Goal: Transaction & Acquisition: Purchase product/service

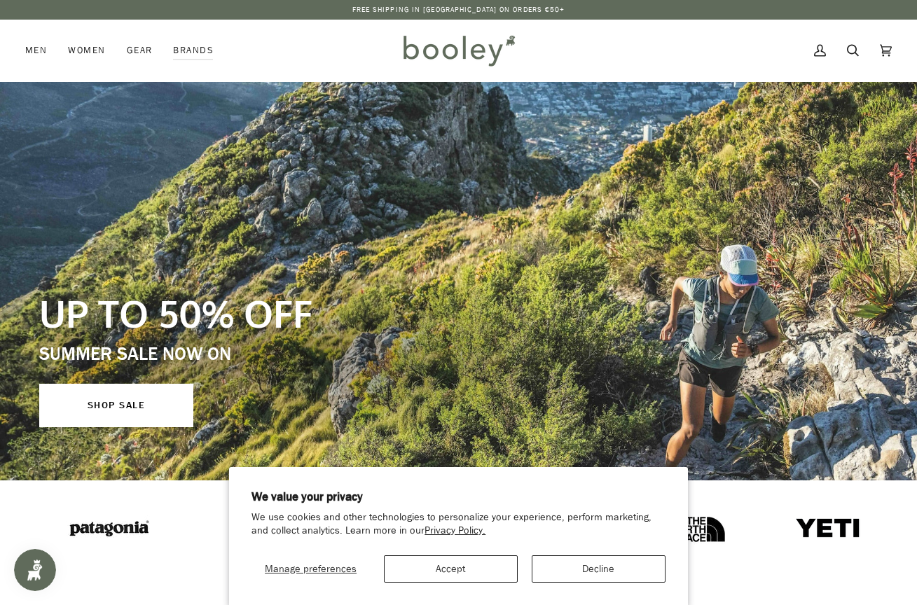
click at [575, 569] on button "Decline" at bounding box center [598, 568] width 134 height 27
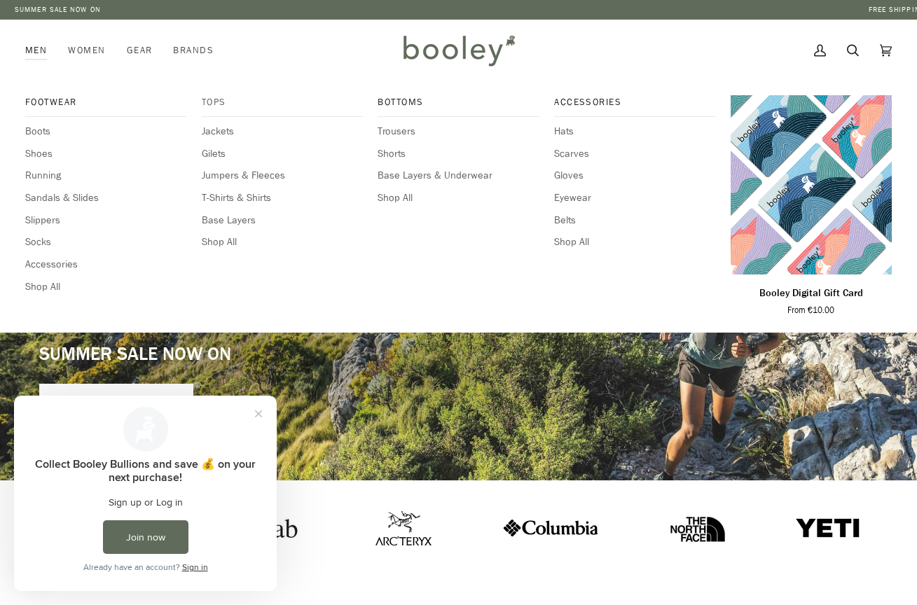
click at [216, 97] on span "Tops" at bounding box center [282, 102] width 161 height 14
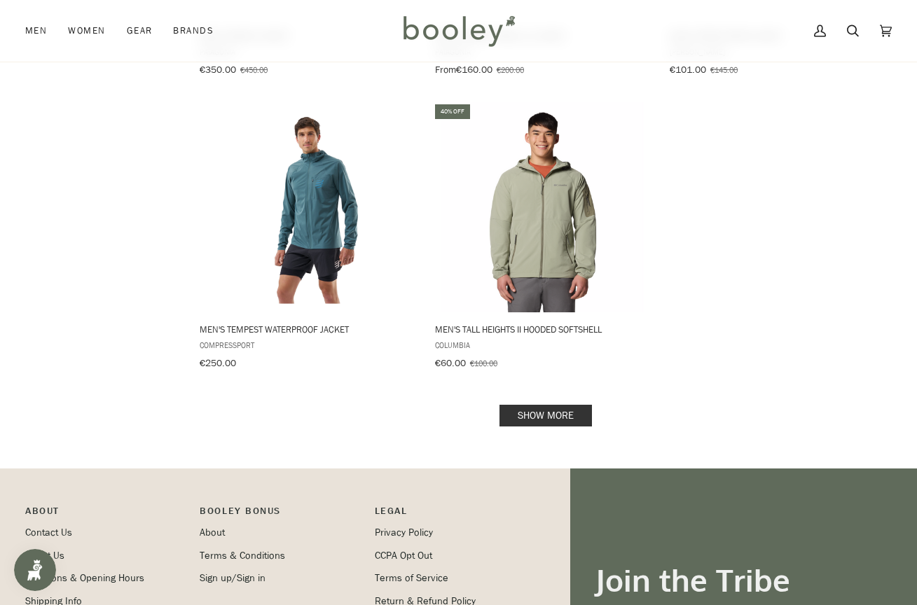
scroll to position [1966, 0]
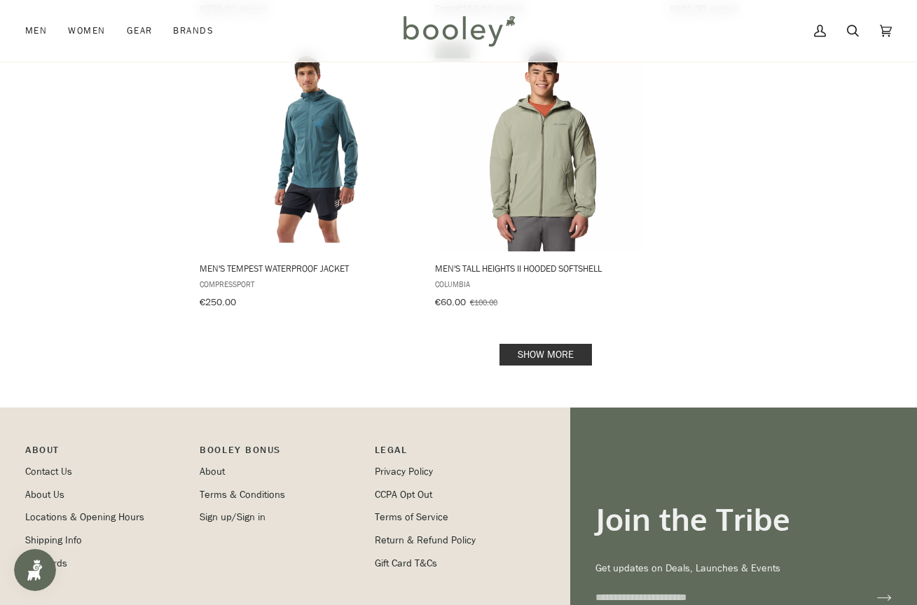
click at [539, 344] on link "Show more" at bounding box center [545, 355] width 92 height 22
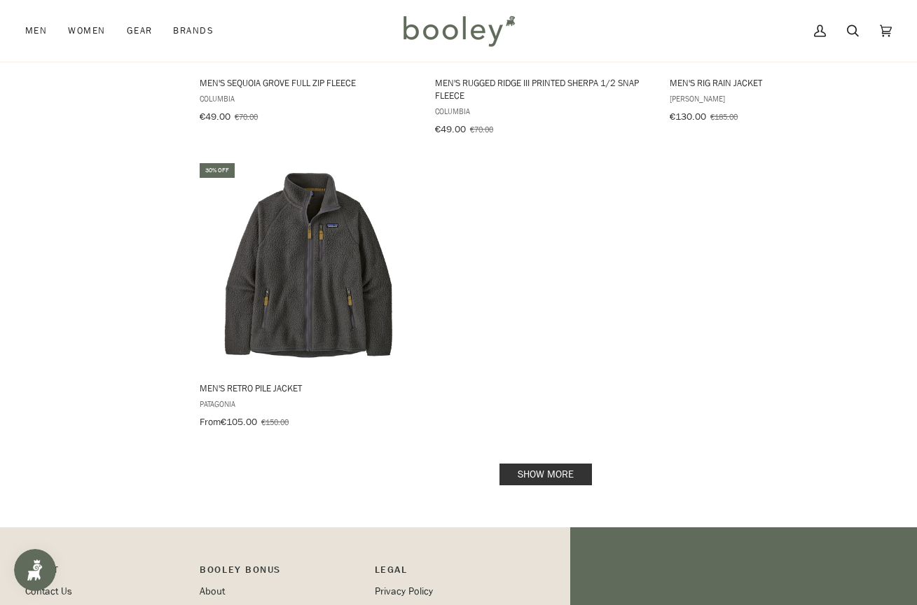
scroll to position [4011, 0]
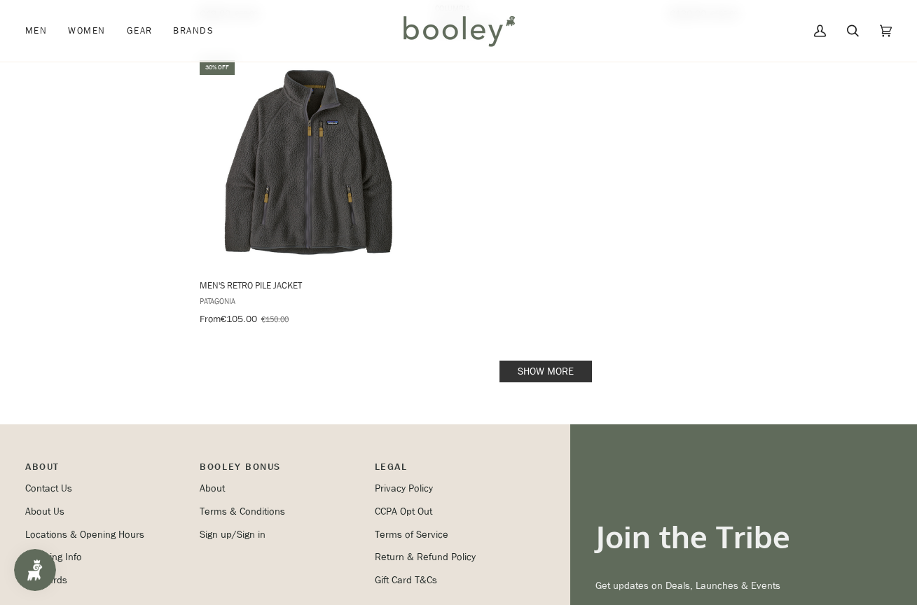
click at [550, 361] on link "Show more" at bounding box center [545, 372] width 92 height 22
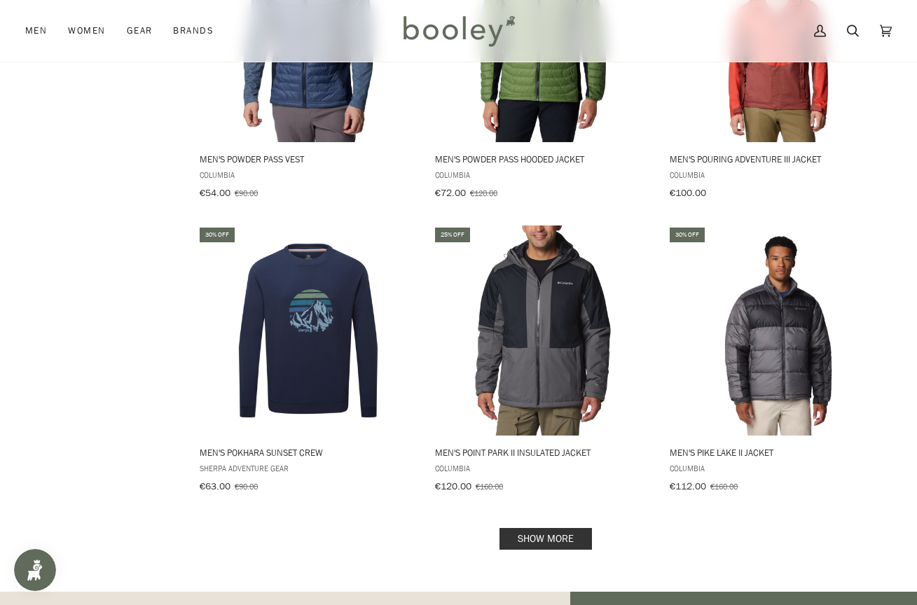
scroll to position [5604, 0]
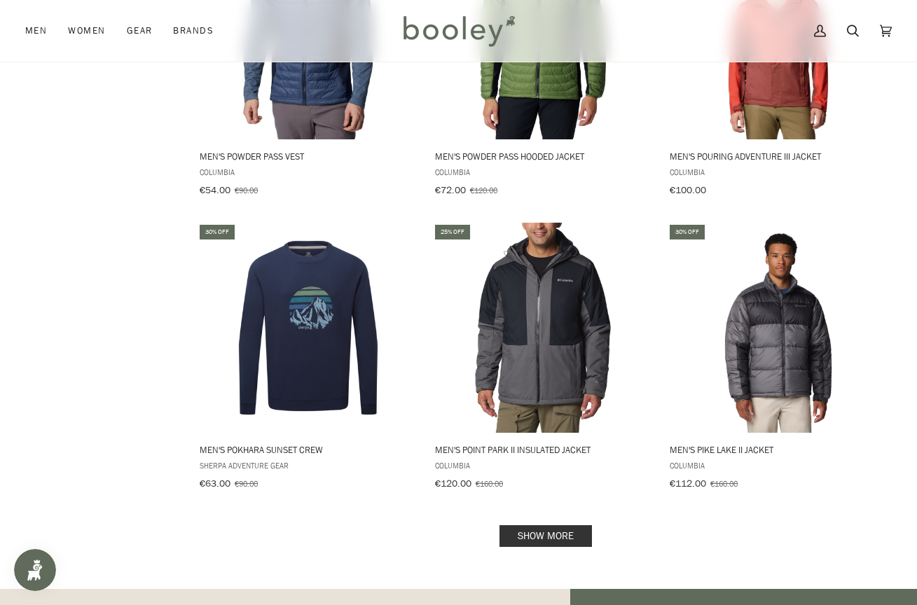
click at [534, 525] on link "Show more" at bounding box center [545, 536] width 92 height 22
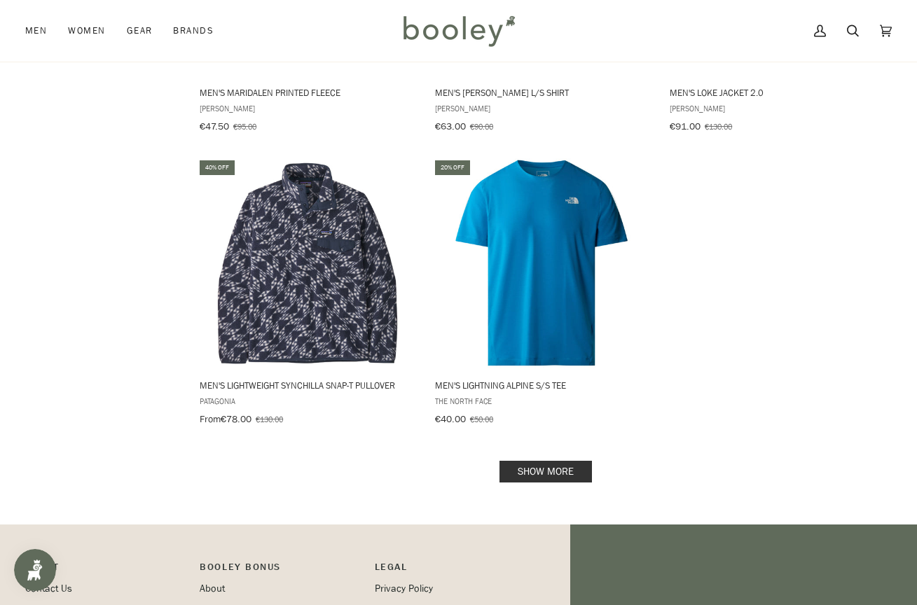
scroll to position [7730, 0]
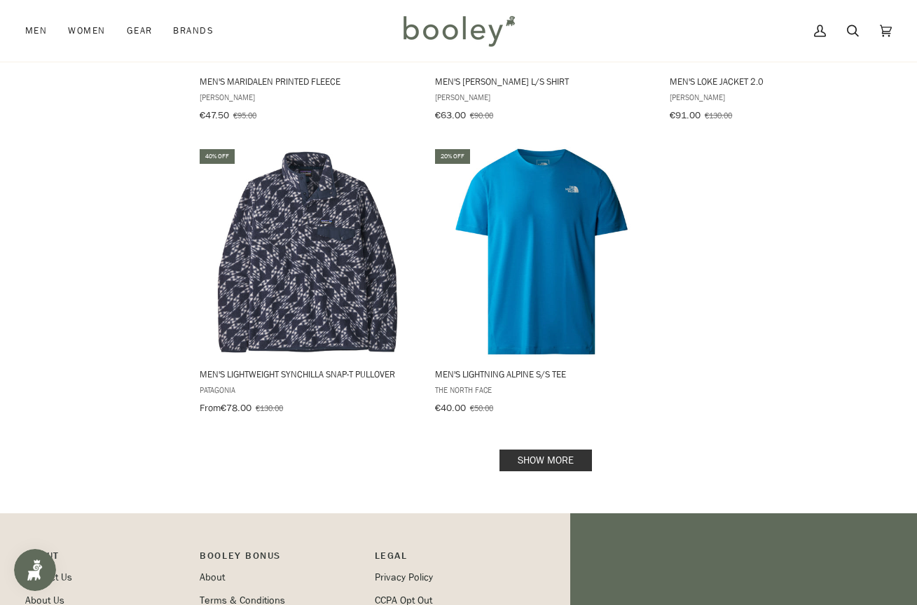
click at [541, 450] on link "Show more" at bounding box center [545, 461] width 92 height 22
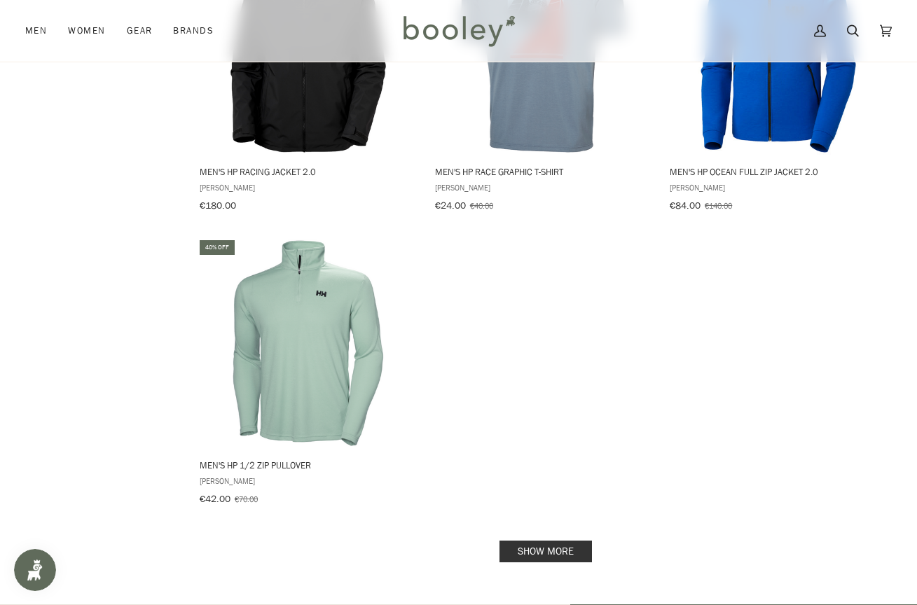
scroll to position [9715, 0]
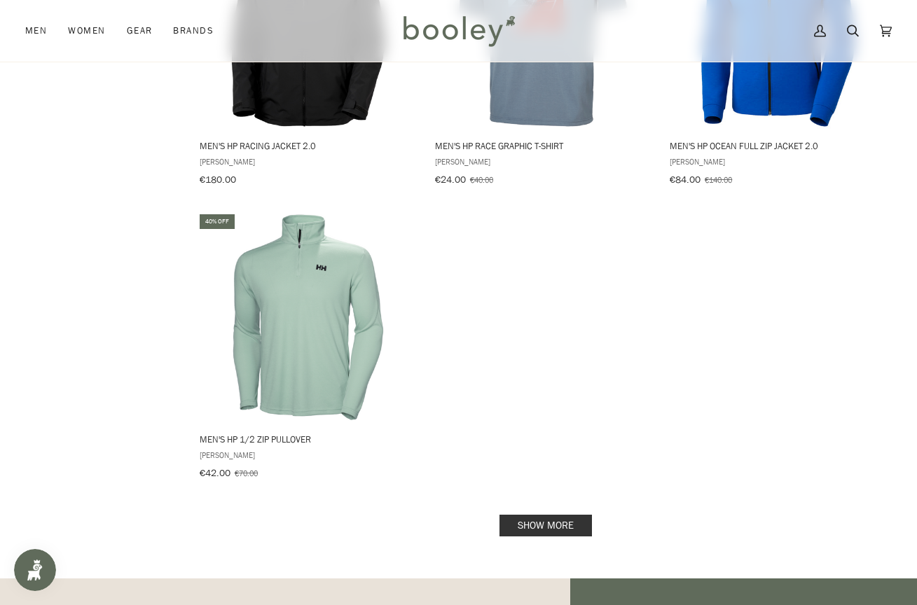
click at [550, 515] on link "Show more" at bounding box center [545, 526] width 92 height 22
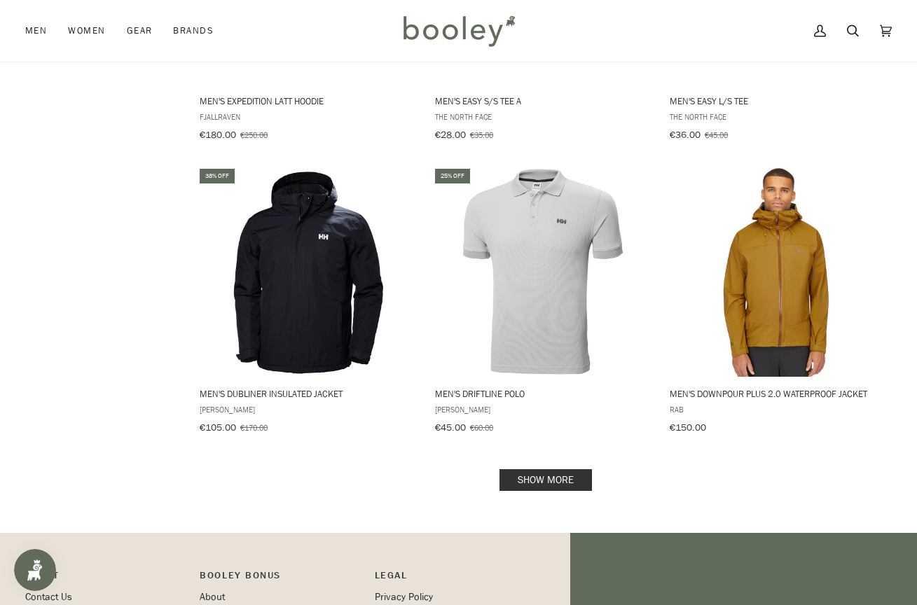
scroll to position [11518, 0]
click at [545, 468] on link "Show more" at bounding box center [545, 479] width 92 height 22
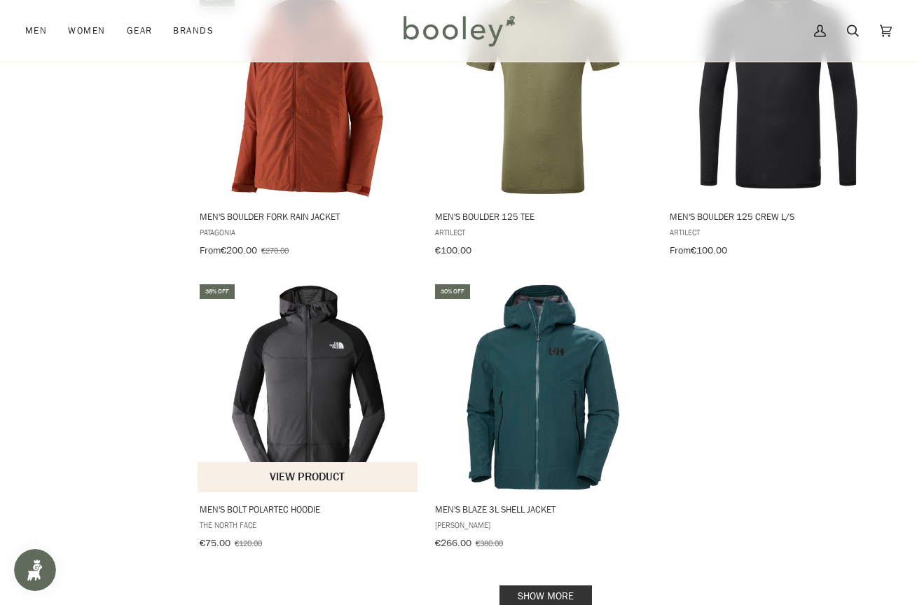
scroll to position [13473, 0]
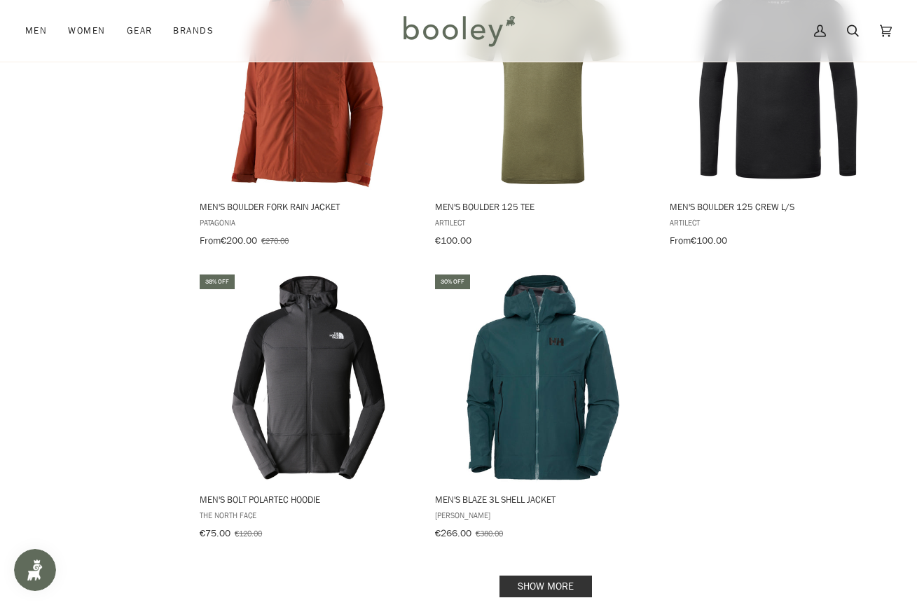
click at [522, 576] on link "Show more" at bounding box center [545, 587] width 92 height 22
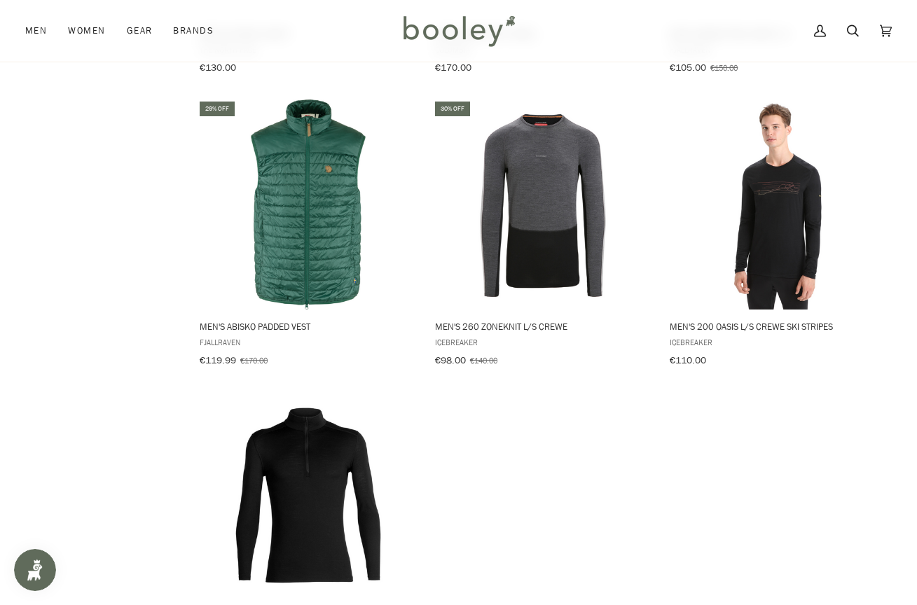
scroll to position [15426, 0]
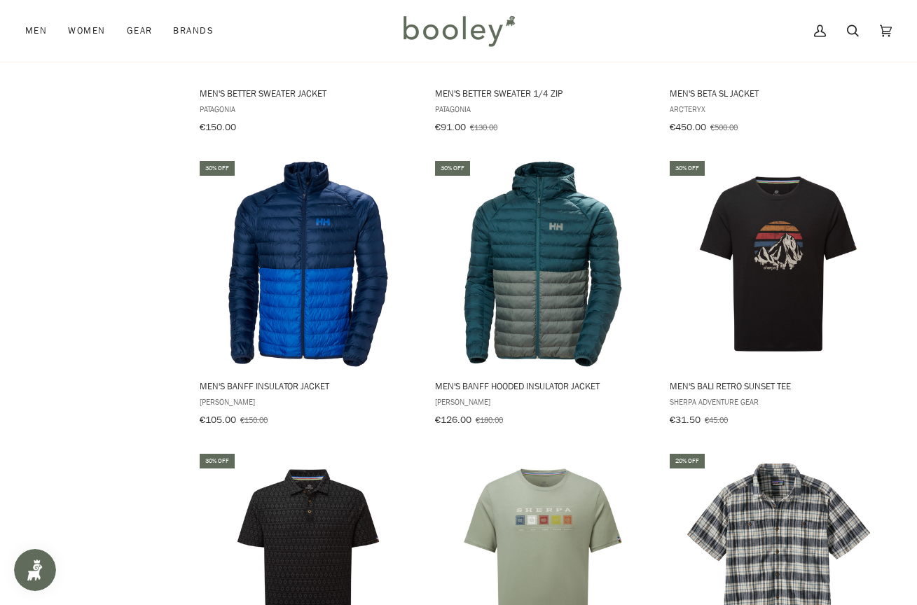
scroll to position [14165, 0]
